Goal: Task Accomplishment & Management: Use online tool/utility

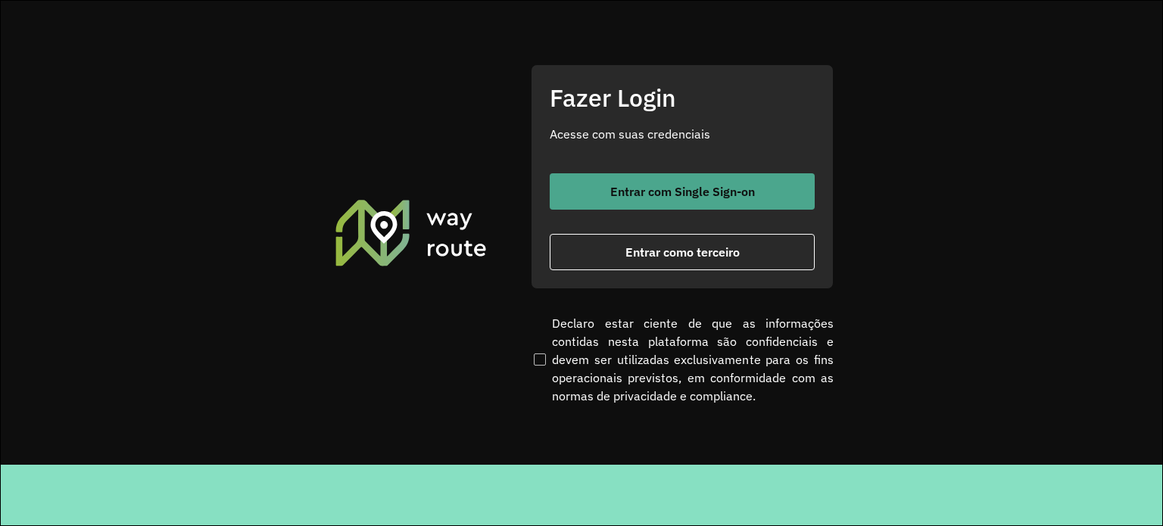
click at [656, 192] on span "Entrar com Single Sign-on" at bounding box center [682, 191] width 145 height 12
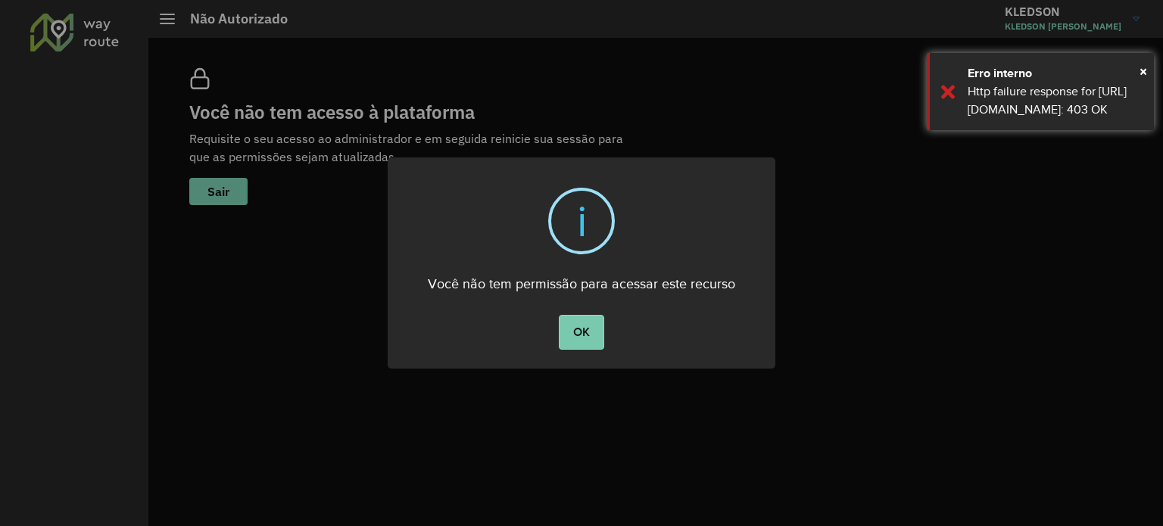
click at [575, 331] on button "OK" at bounding box center [581, 332] width 45 height 35
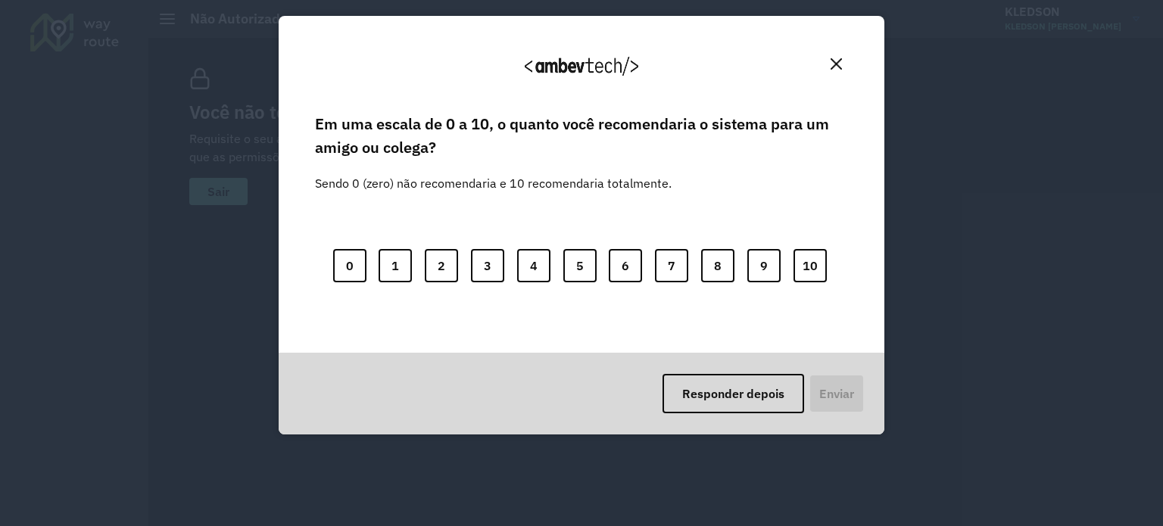
click at [836, 61] on img "Close" at bounding box center [836, 63] width 11 height 11
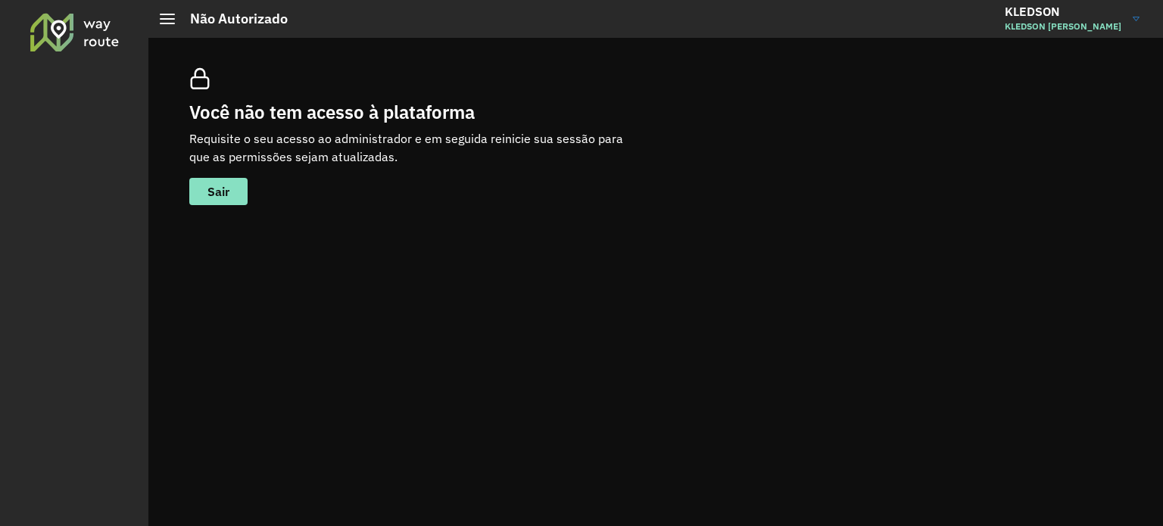
click at [1084, 29] on span "KLEDSON RAMON RODRIGUES" at bounding box center [1063, 27] width 117 height 14
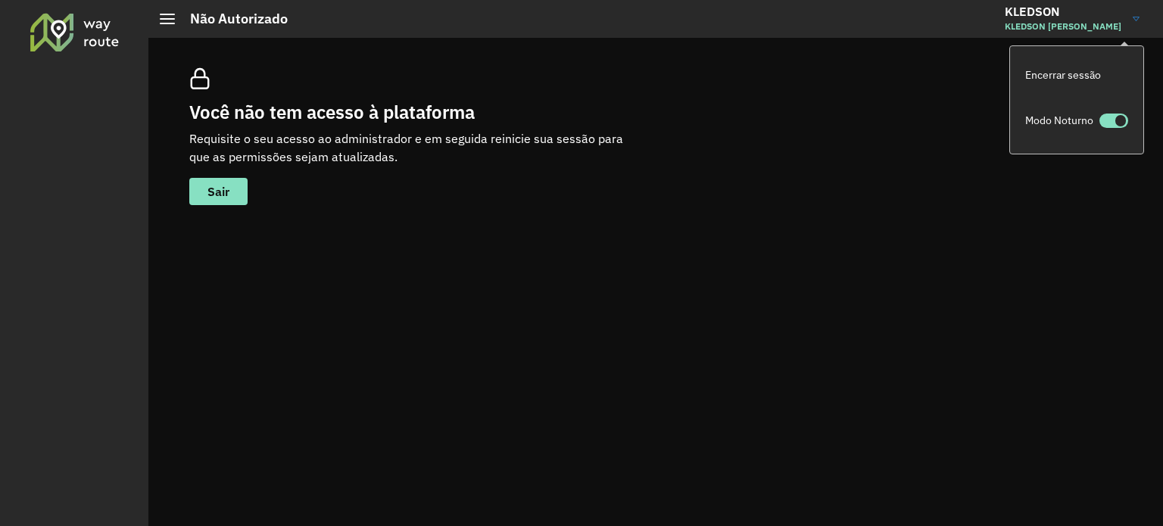
click at [1069, 23] on span "KLEDSON RAMON RODRIGUES" at bounding box center [1063, 27] width 117 height 14
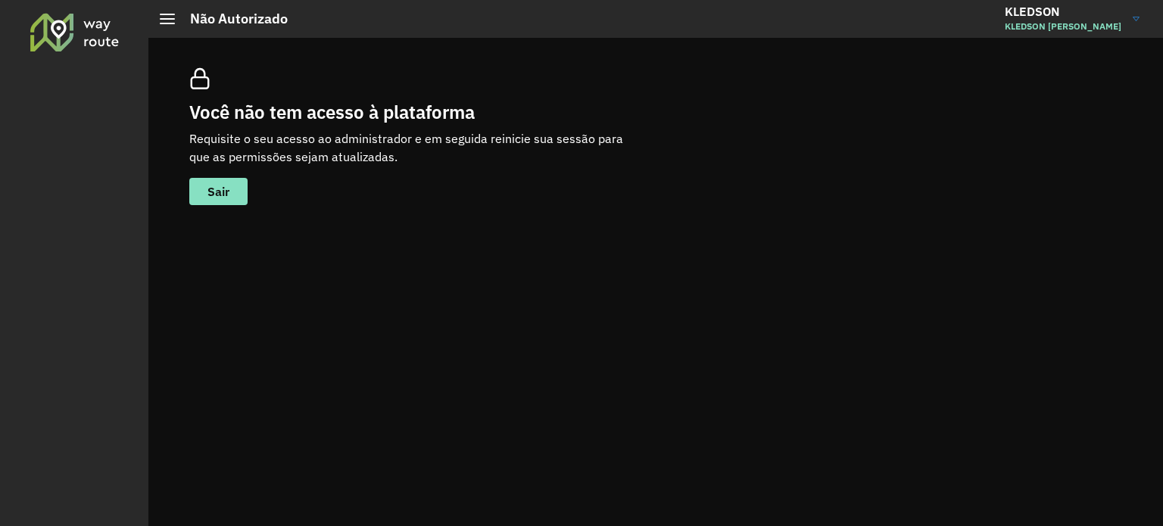
click at [1031, 14] on h3 "KLEDSON" at bounding box center [1063, 12] width 117 height 14
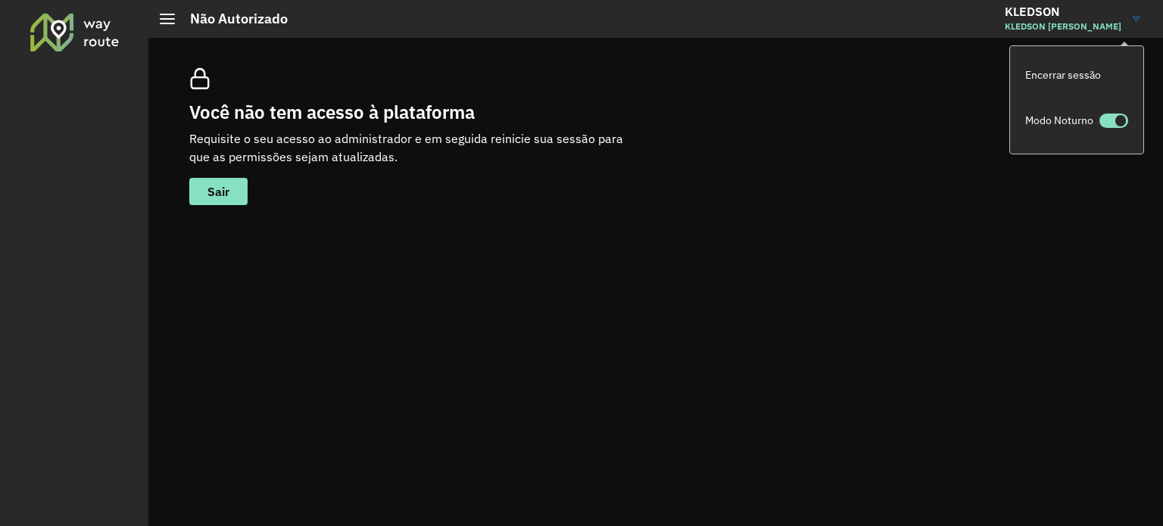
drag, startPoint x: 191, startPoint y: 17, endPoint x: 169, endPoint y: 19, distance: 22.0
click at [190, 17] on h2 "Não Autorizado" at bounding box center [231, 19] width 113 height 17
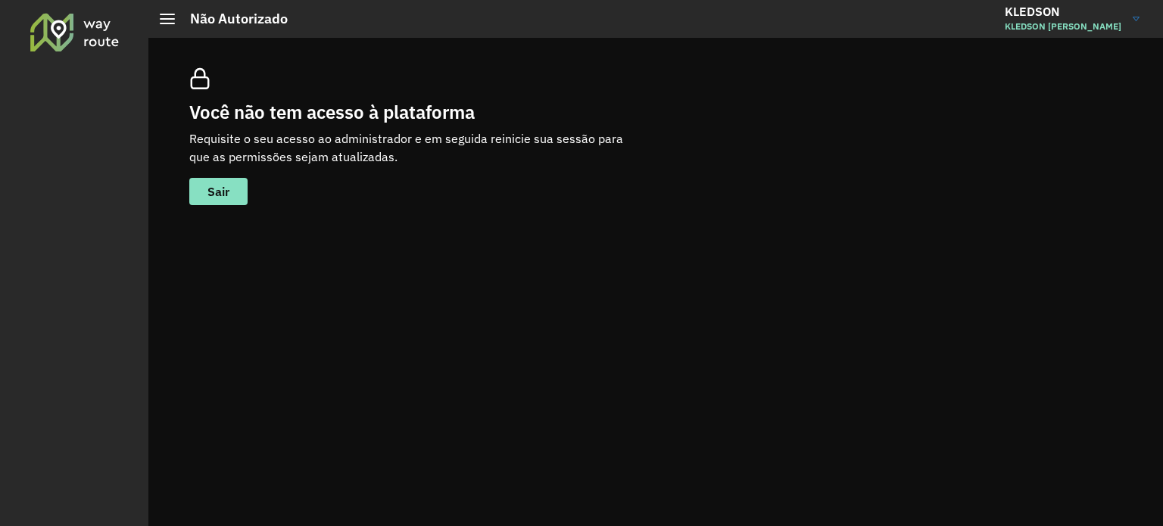
click at [168, 19] on span at bounding box center [167, 19] width 15 height 2
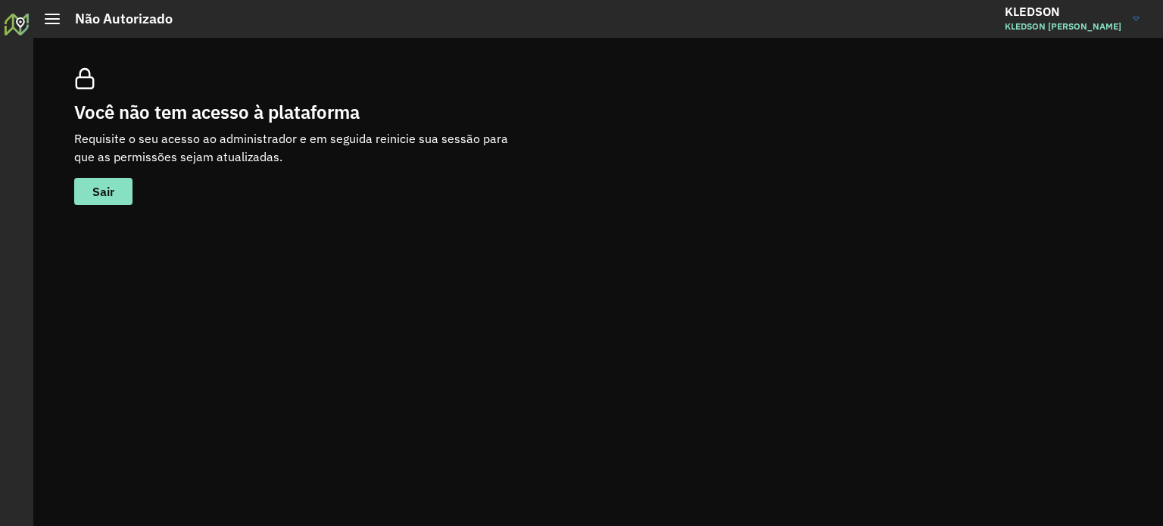
click at [58, 18] on span at bounding box center [52, 19] width 15 height 2
